Goal: Information Seeking & Learning: Learn about a topic

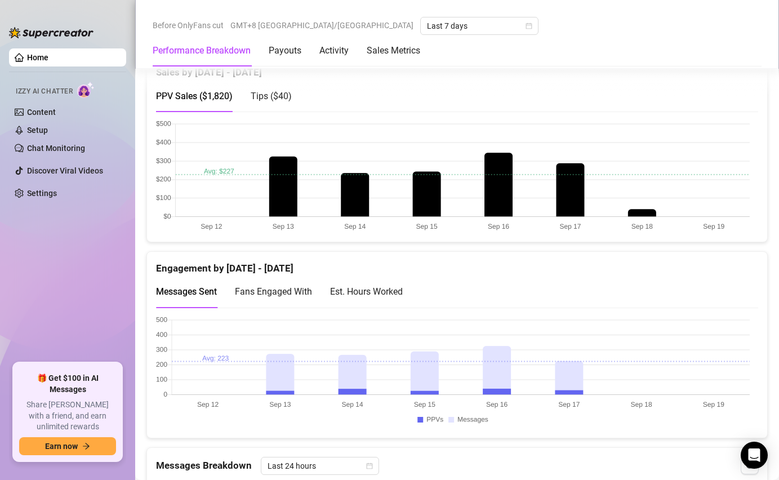
scroll to position [518, 0]
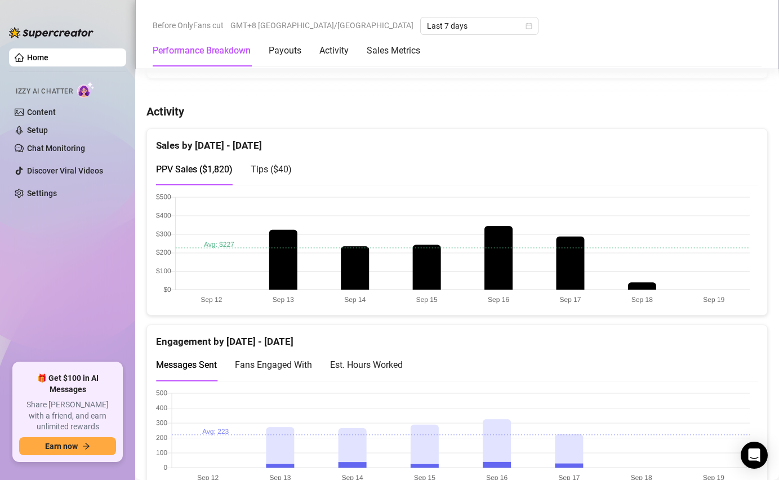
click at [253, 167] on span "Tips ( $40 )" at bounding box center [271, 169] width 41 height 11
click at [213, 173] on span "PPV Sales ( $1,820 )" at bounding box center [194, 169] width 77 height 11
click at [214, 184] on div "PPV Sales ( $1,820 )" at bounding box center [194, 169] width 77 height 32
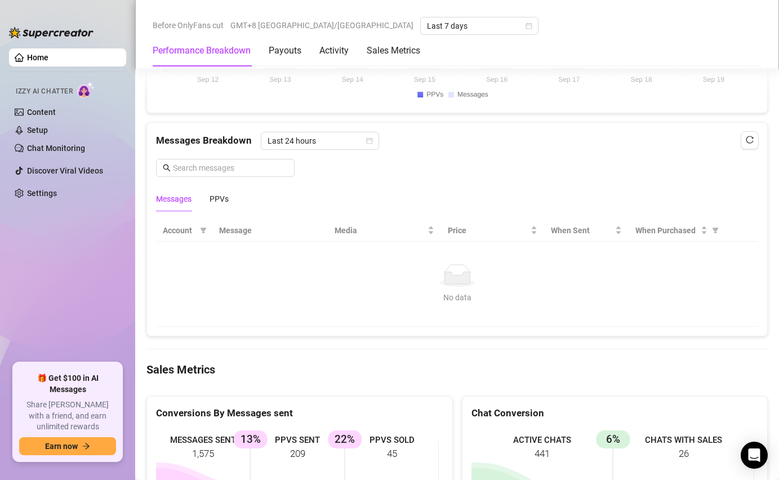
scroll to position [916, 0]
click at [316, 149] on span "Last 24 hours" at bounding box center [319, 141] width 105 height 17
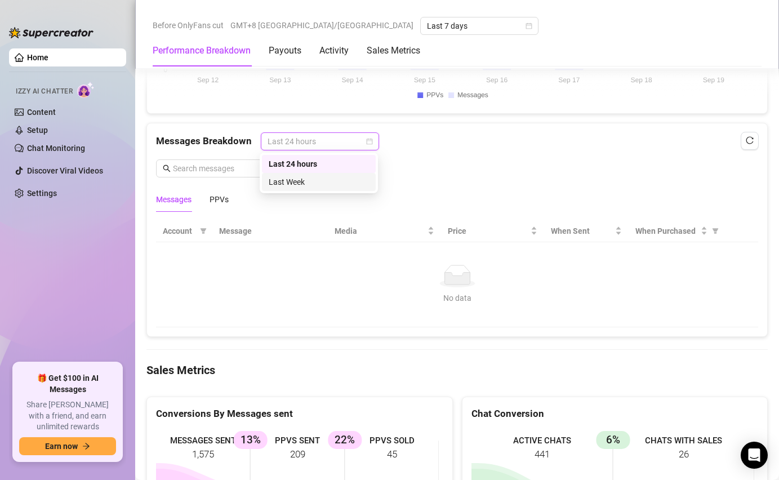
click at [317, 184] on div "Last Week" at bounding box center [319, 182] width 100 height 12
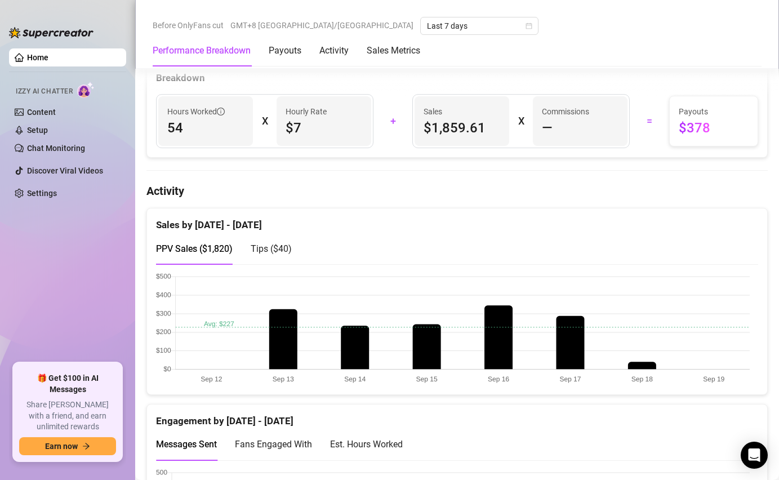
scroll to position [421, 0]
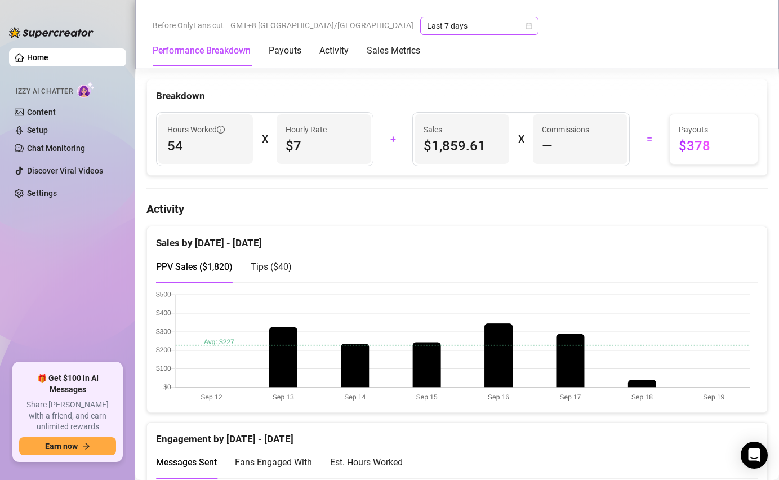
click at [427, 30] on span "Last 7 days" at bounding box center [479, 25] width 105 height 17
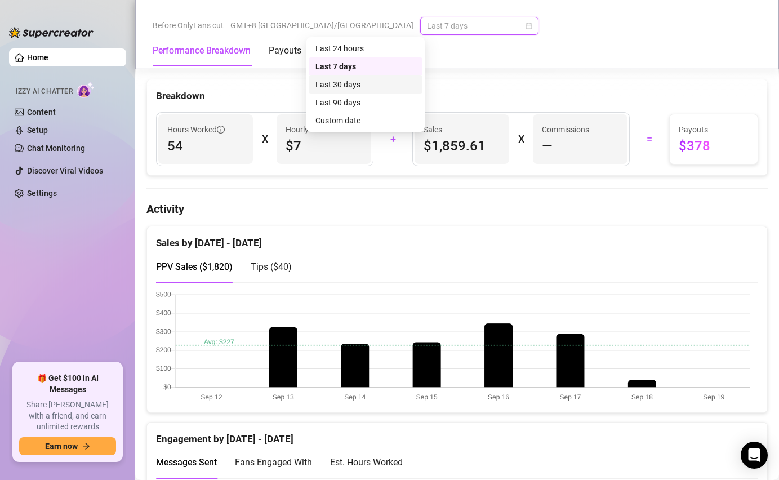
click at [366, 84] on div "Last 30 days" at bounding box center [365, 84] width 100 height 12
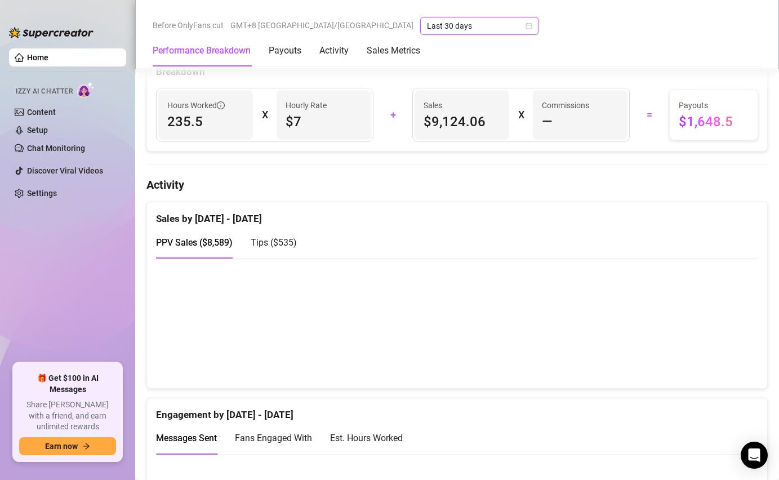
scroll to position [441, 0]
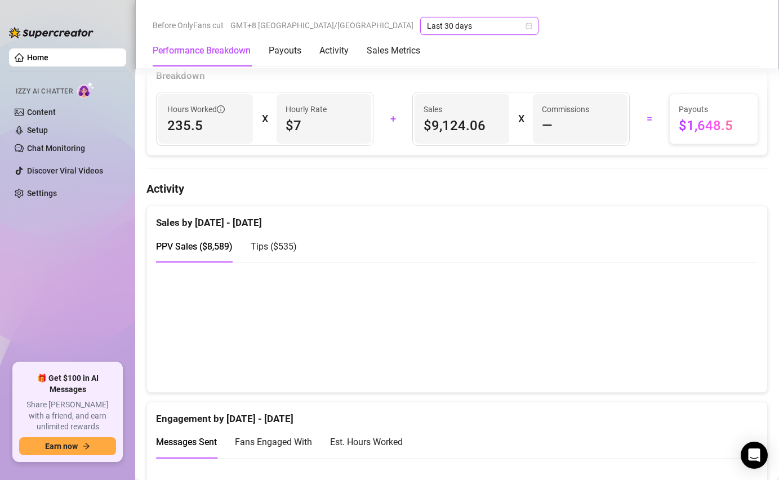
click at [274, 256] on div "Tips ( $535 )" at bounding box center [274, 246] width 46 height 32
click at [211, 247] on span "PPV Sales ( $8,589 )" at bounding box center [194, 246] width 77 height 11
click at [253, 249] on span "Tips ( $535 )" at bounding box center [274, 246] width 46 height 11
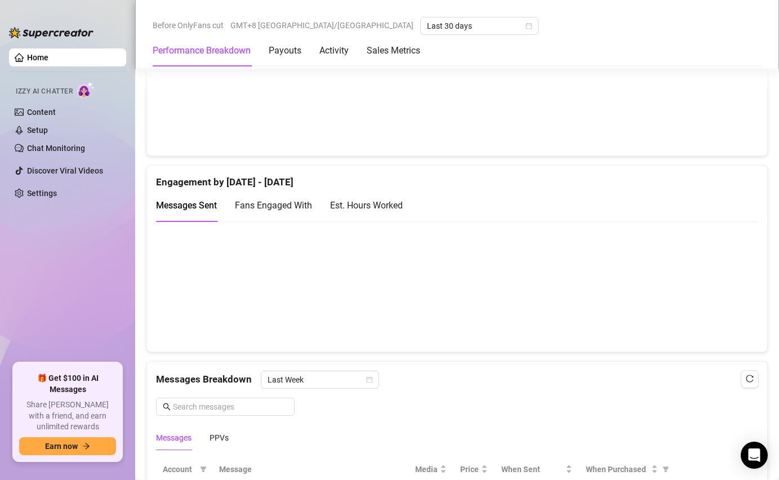
scroll to position [688, 0]
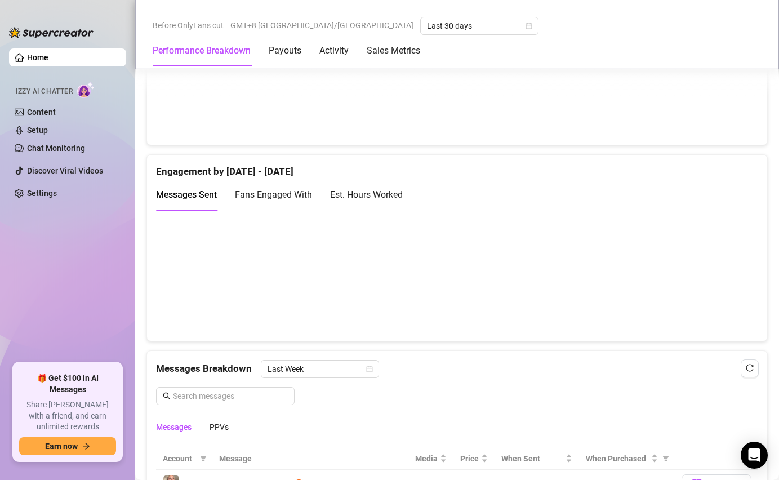
click at [276, 190] on span "Fans Engaged With" at bounding box center [273, 194] width 77 height 11
click at [336, 202] on div "Est. Hours Worked" at bounding box center [366, 194] width 73 height 32
click at [256, 199] on span "Fans Engaged With" at bounding box center [273, 194] width 77 height 11
click at [198, 197] on span "Messages Sent" at bounding box center [186, 194] width 61 height 11
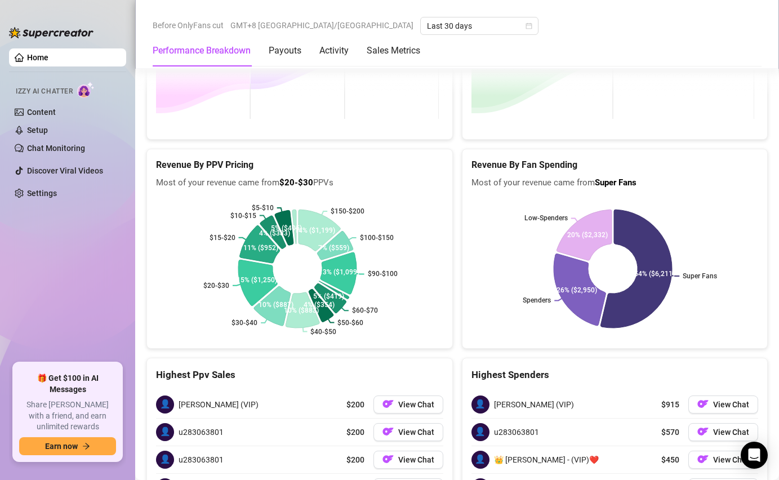
scroll to position [1802, 0]
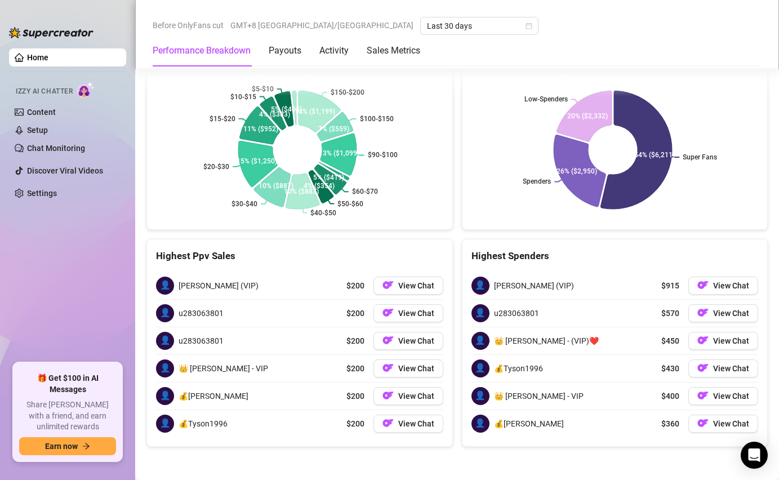
click at [485, 239] on div "Highest Spenders" at bounding box center [614, 251] width 305 height 24
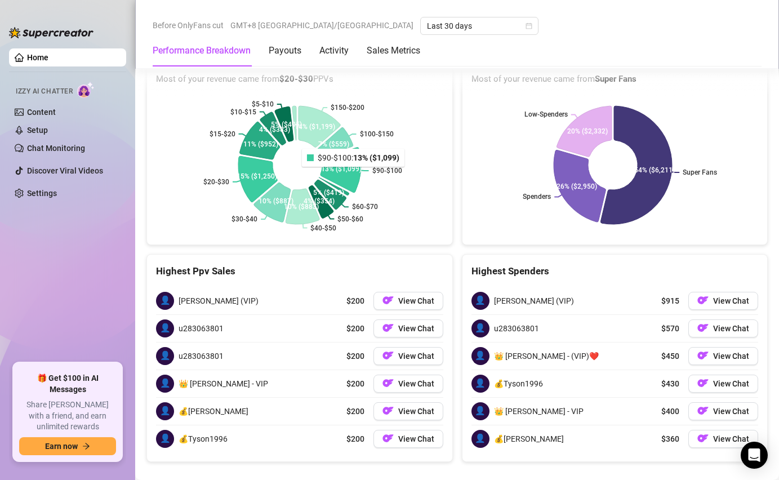
scroll to position [1782, 0]
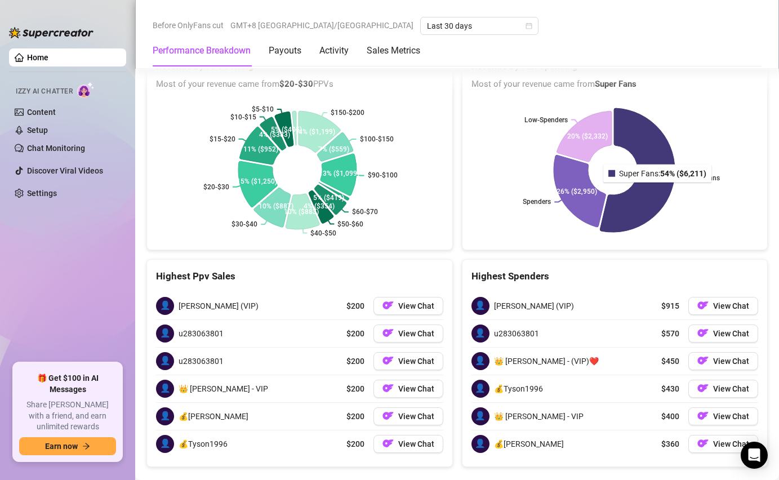
click at [650, 185] on icon at bounding box center [637, 170] width 75 height 124
click at [646, 186] on icon at bounding box center [637, 169] width 77 height 127
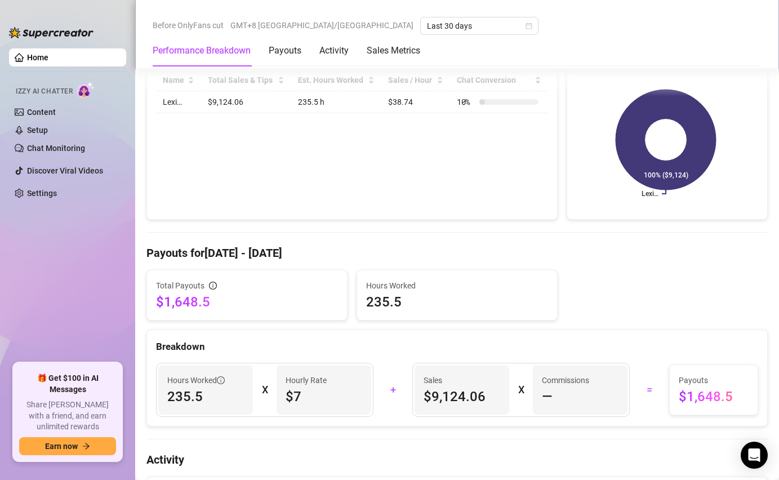
scroll to position [0, 0]
